Goal: Book appointment/travel/reservation

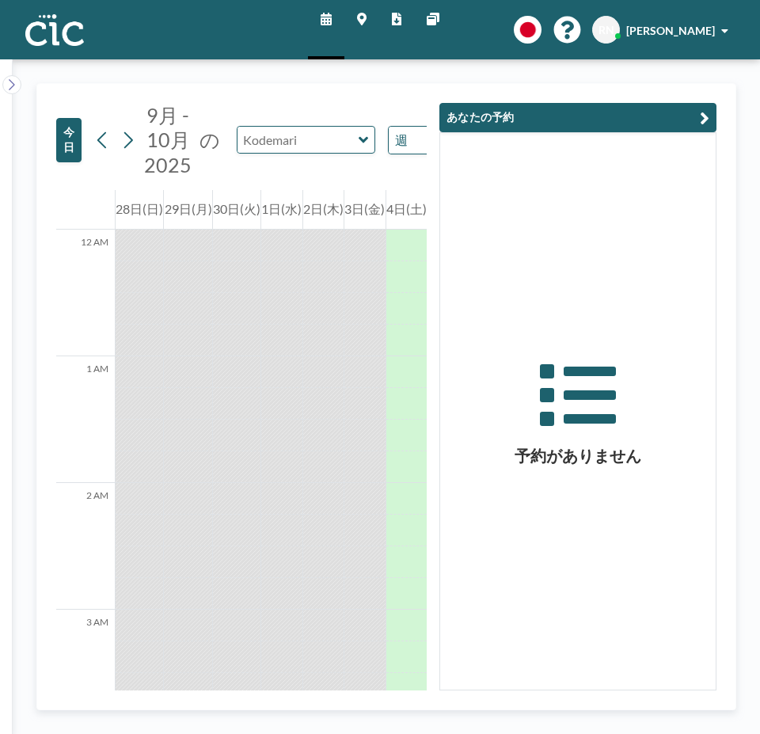
type input "Kodemari"
click at [299, 135] on input "text" at bounding box center [298, 140] width 121 height 26
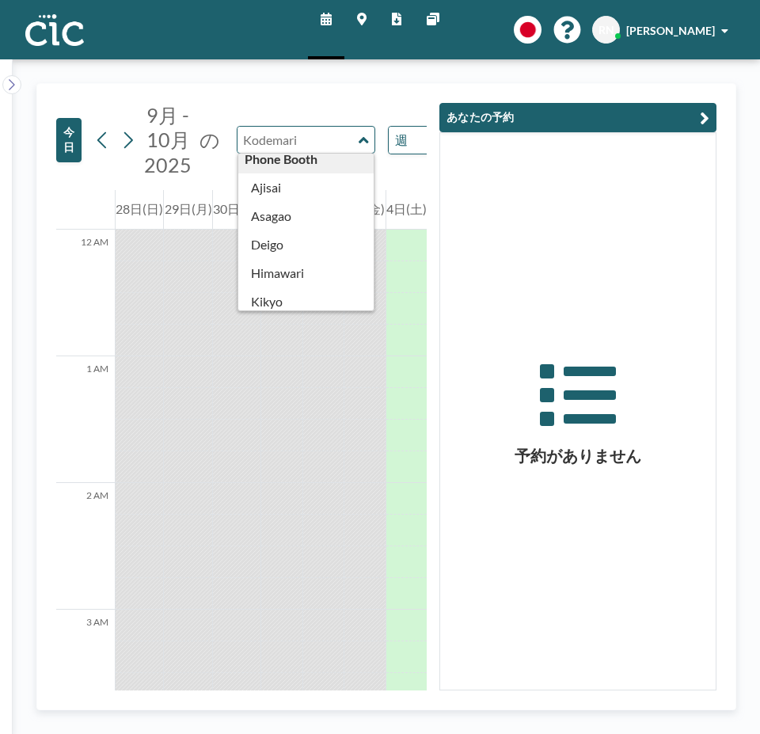
scroll to position [323, 0]
type input "Deigo"
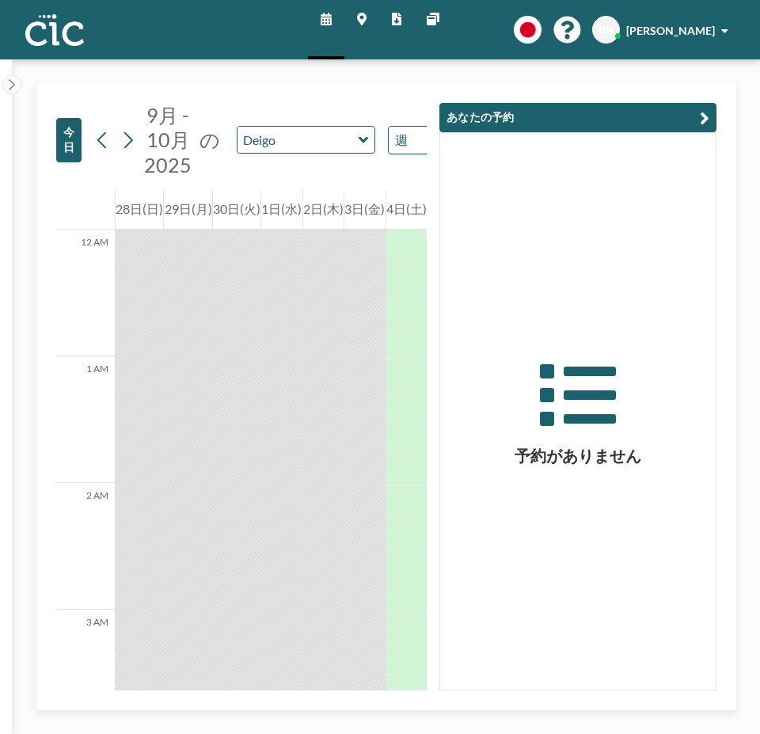
click at [699, 119] on button "あなたの予約" at bounding box center [578, 117] width 277 height 29
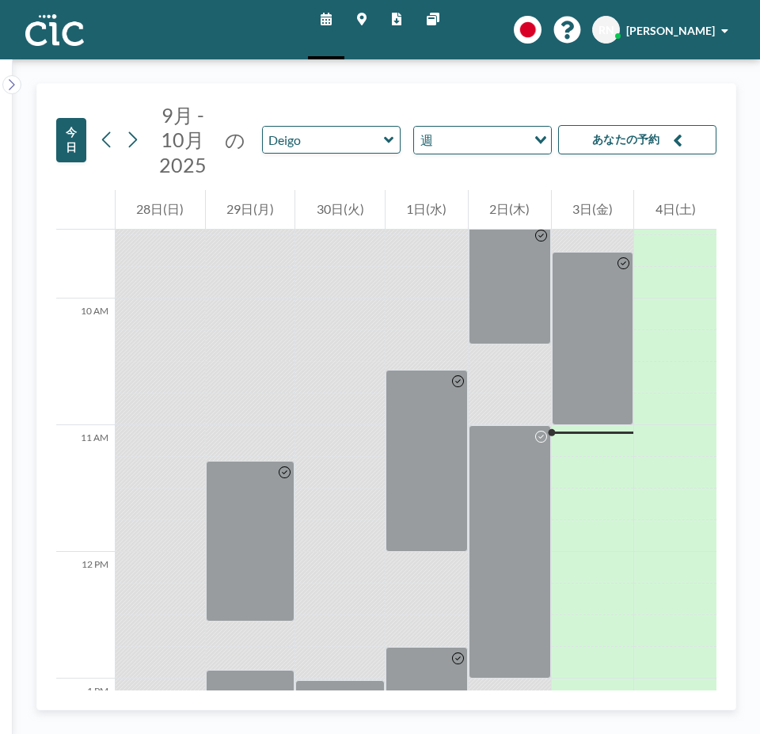
scroll to position [1199, 0]
click at [561, 441] on div at bounding box center [593, 442] width 82 height 21
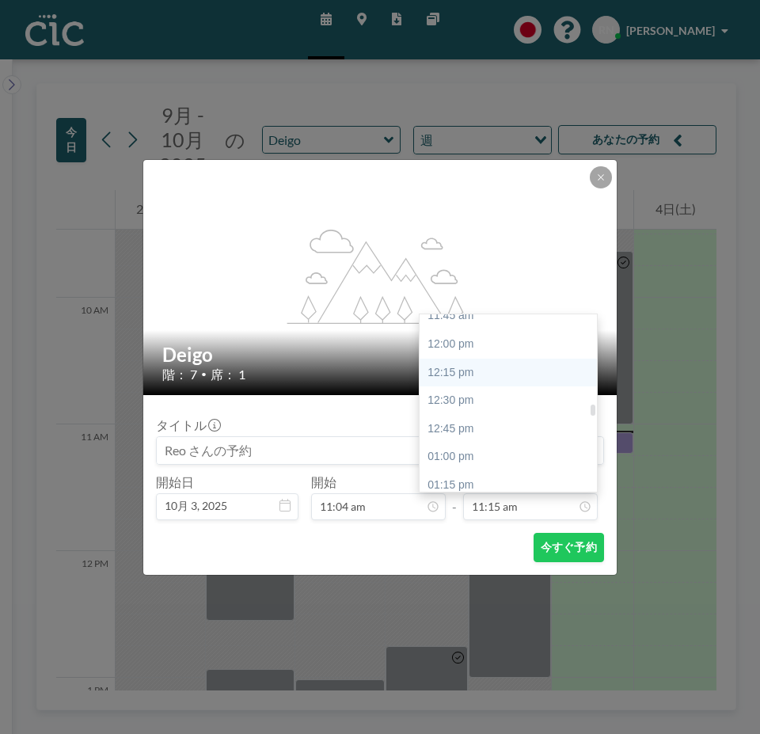
scroll to position [1397, 0]
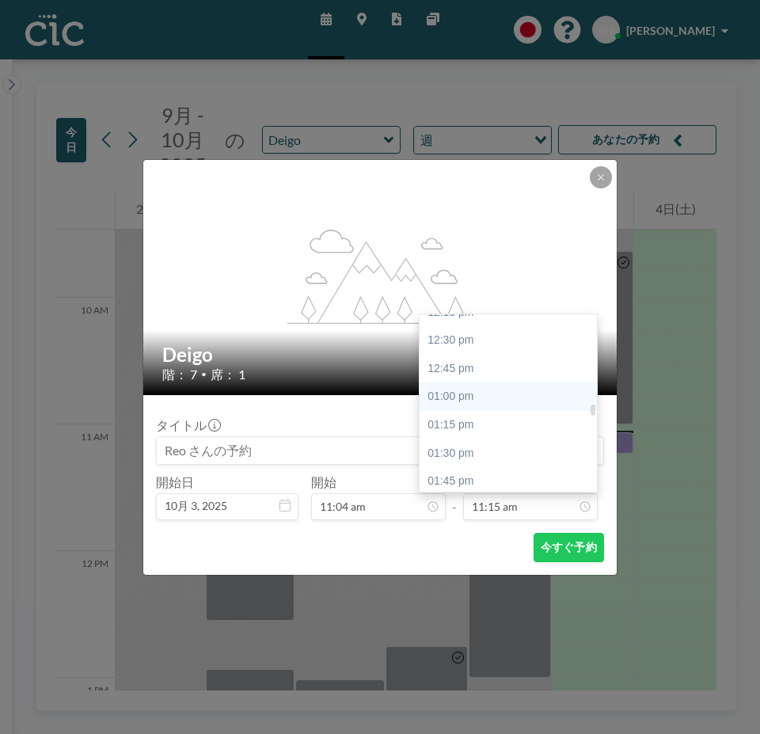
click at [502, 405] on div "01:00 pm" at bounding box center [512, 397] width 185 height 29
type input "01:00 pm"
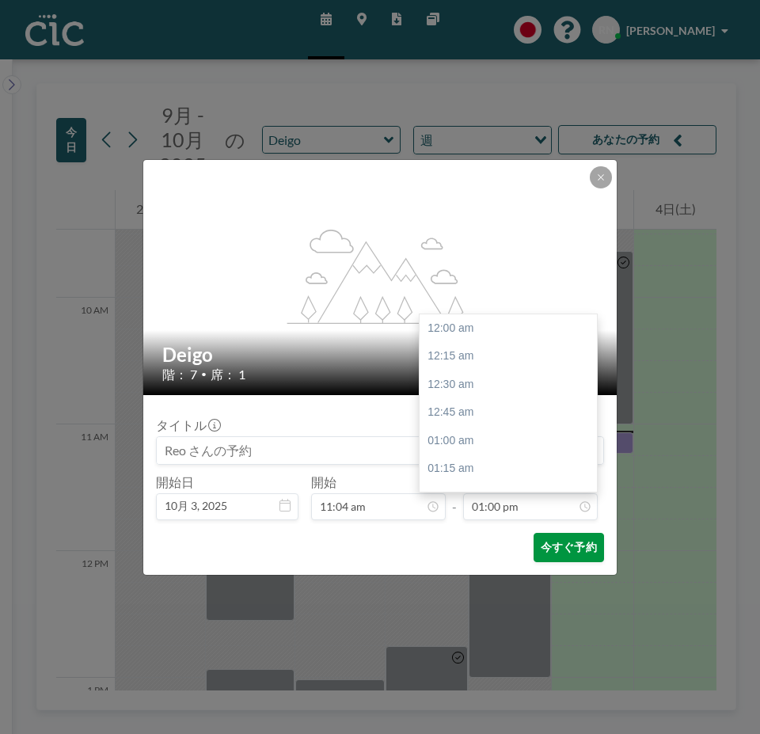
scroll to position [1466, 0]
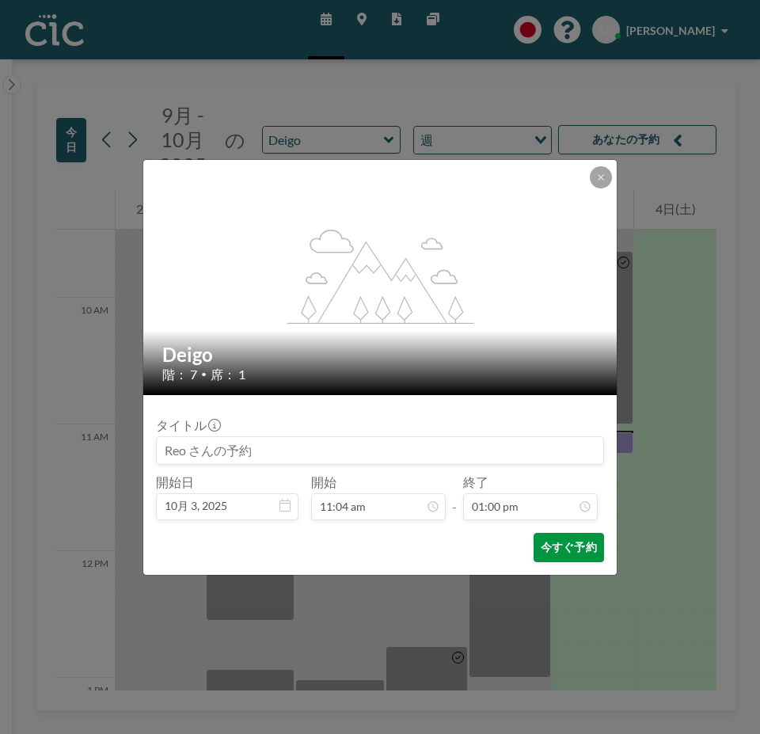
click at [565, 554] on button "今すぐ予約" at bounding box center [569, 547] width 70 height 29
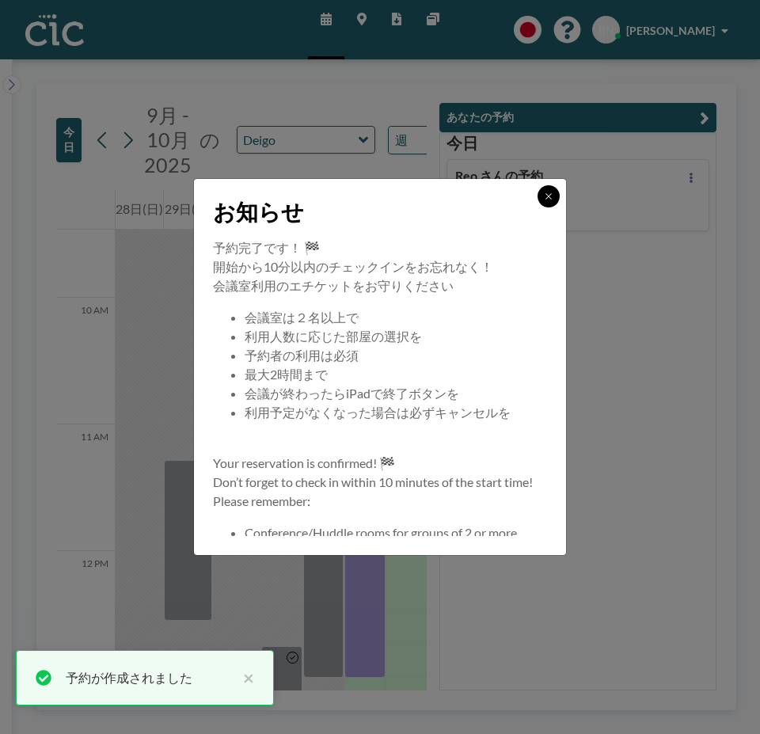
click at [550, 196] on icon at bounding box center [549, 197] width 10 height 10
